Goal: Task Accomplishment & Management: Use online tool/utility

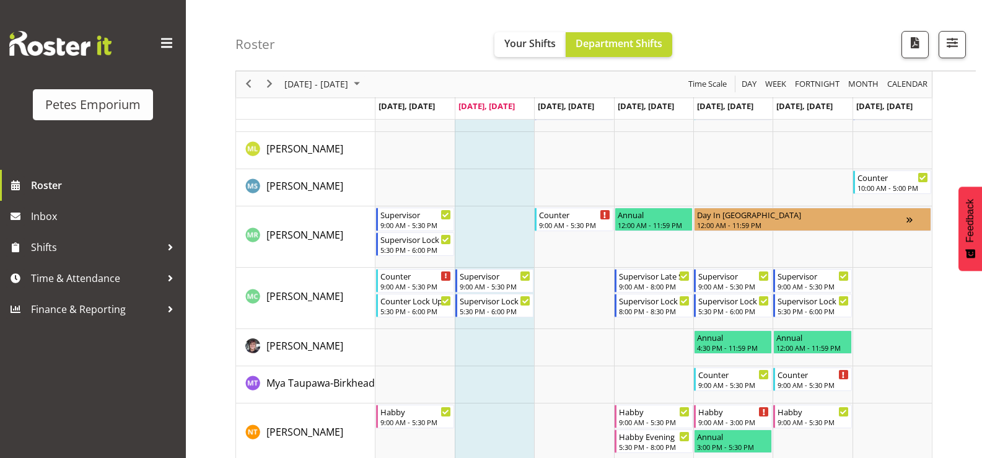
scroll to position [867, 0]
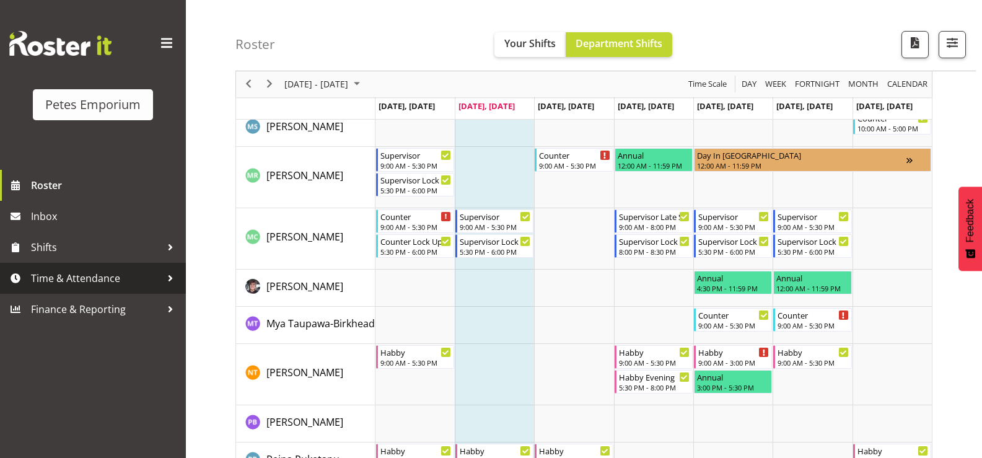
click at [59, 286] on span "Time & Attendance" at bounding box center [96, 278] width 130 height 19
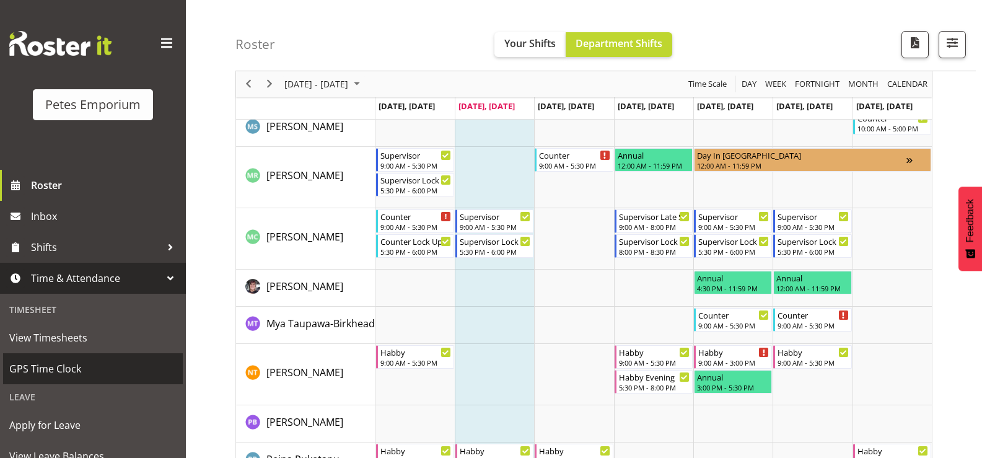
click at [60, 366] on span "GPS Time Clock" at bounding box center [92, 368] width 167 height 19
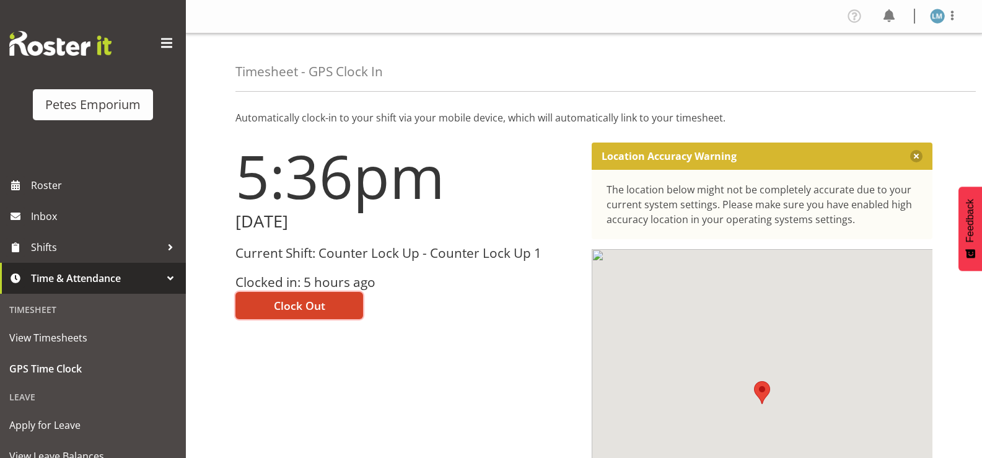
click at [309, 303] on span "Clock Out" at bounding box center [299, 305] width 51 height 16
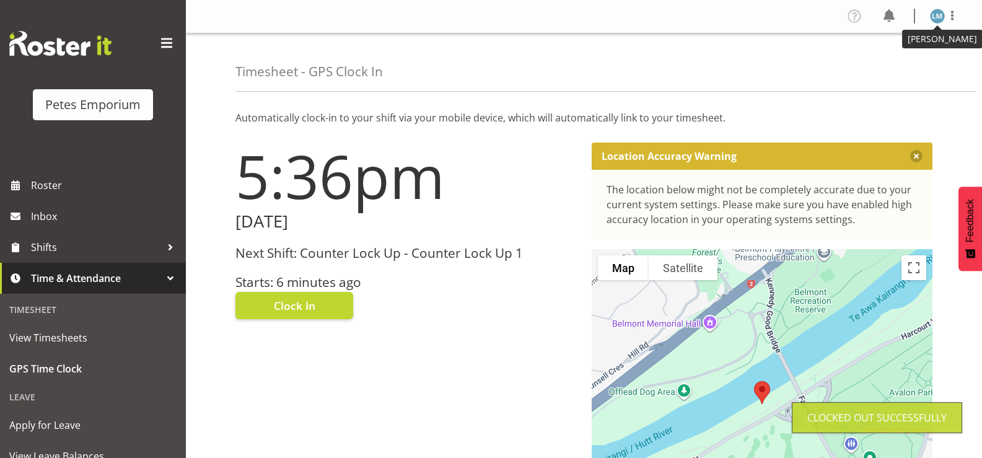
click at [932, 14] on img at bounding box center [937, 16] width 15 height 15
click at [868, 68] on link "Log Out" at bounding box center [900, 65] width 119 height 22
